Goal: Information Seeking & Learning: Learn about a topic

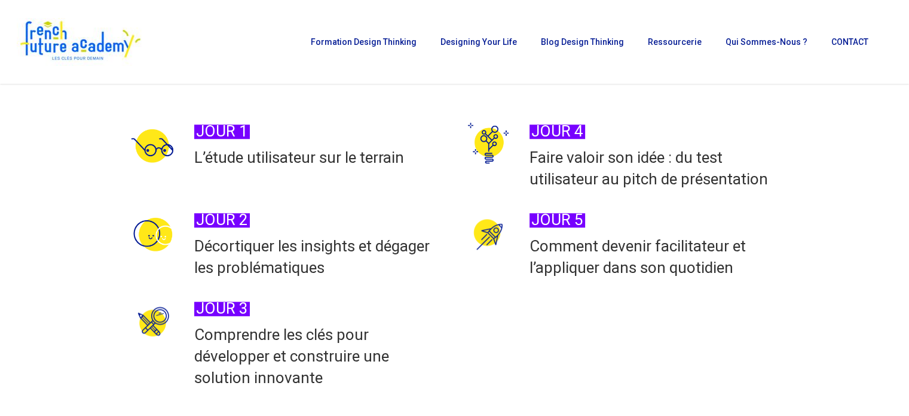
scroll to position [848, 0]
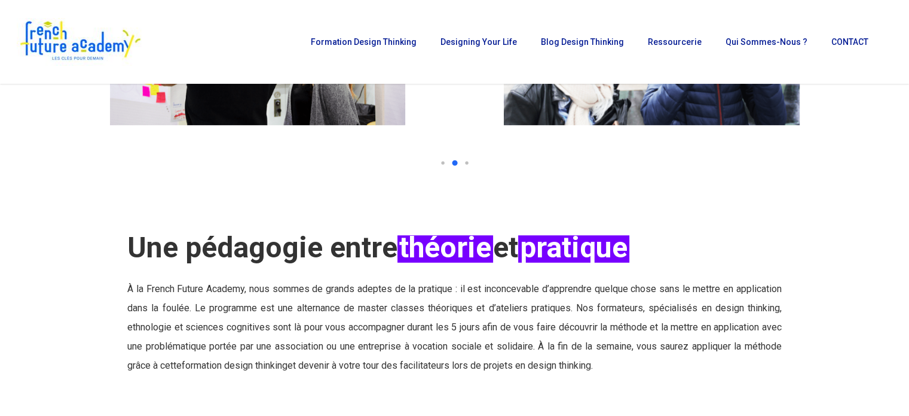
click at [274, 359] on link "formation design thinking" at bounding box center [235, 364] width 106 height 11
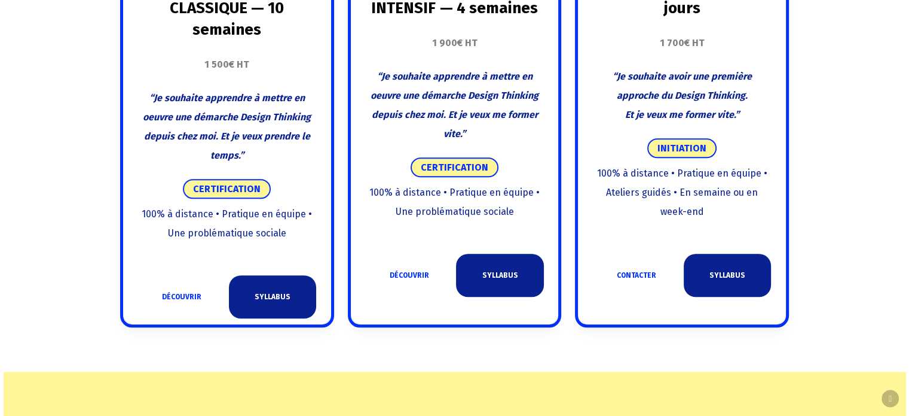
scroll to position [837, 0]
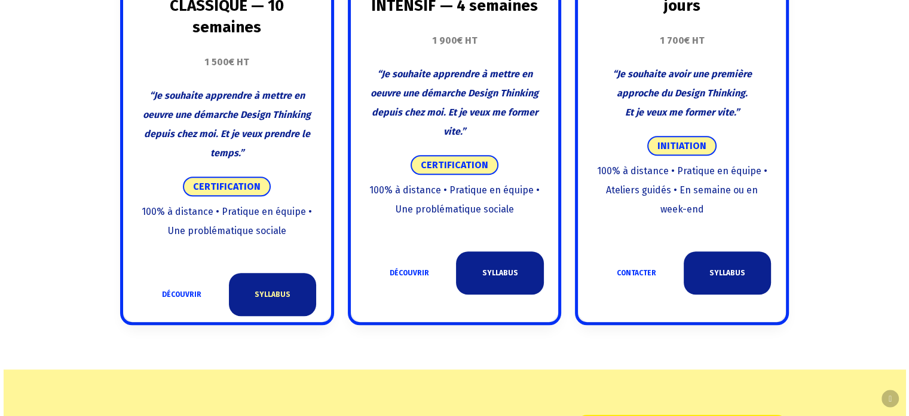
click at [277, 306] on link "SYLLABUS" at bounding box center [272, 294] width 87 height 43
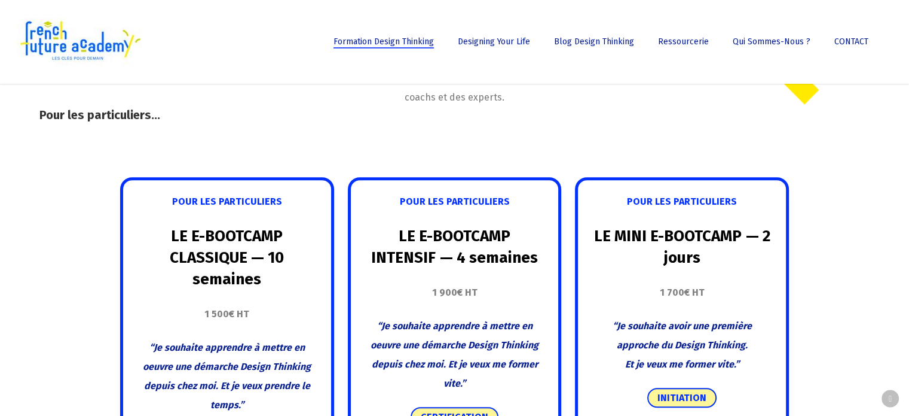
scroll to position [419, 0]
